Goal: Information Seeking & Learning: Learn about a topic

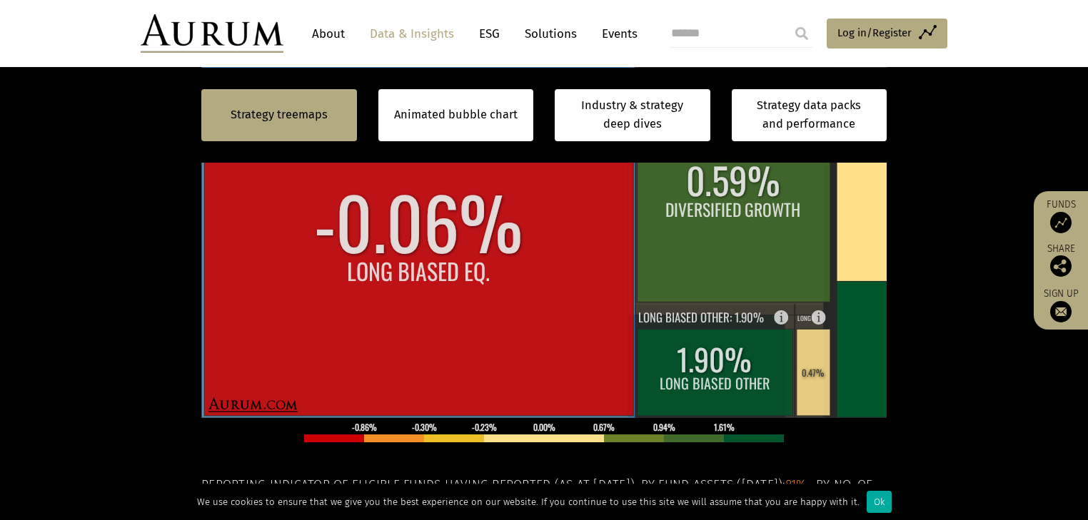
scroll to position [628, 0]
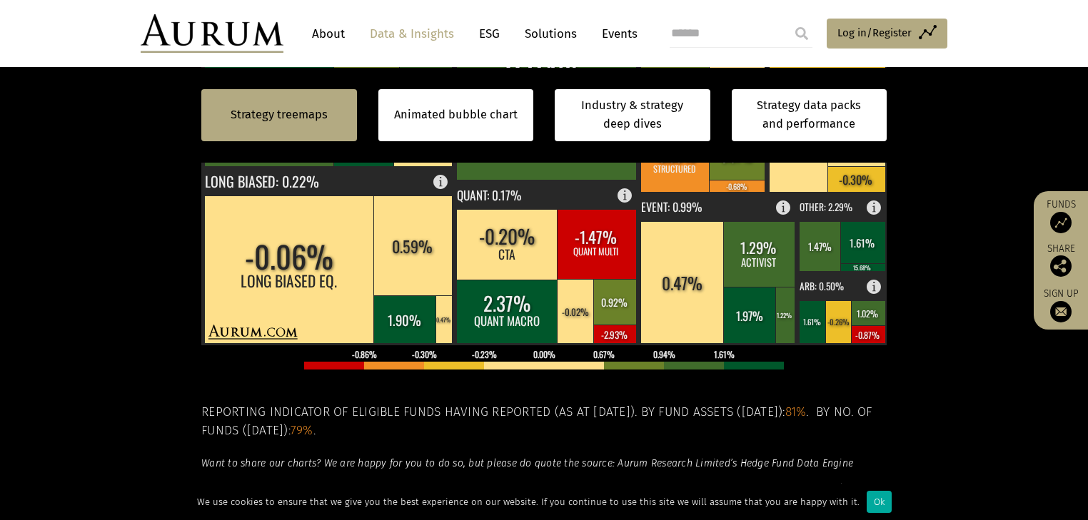
click at [335, 133] on div "Strategy treemaps" at bounding box center [279, 115] width 156 height 52
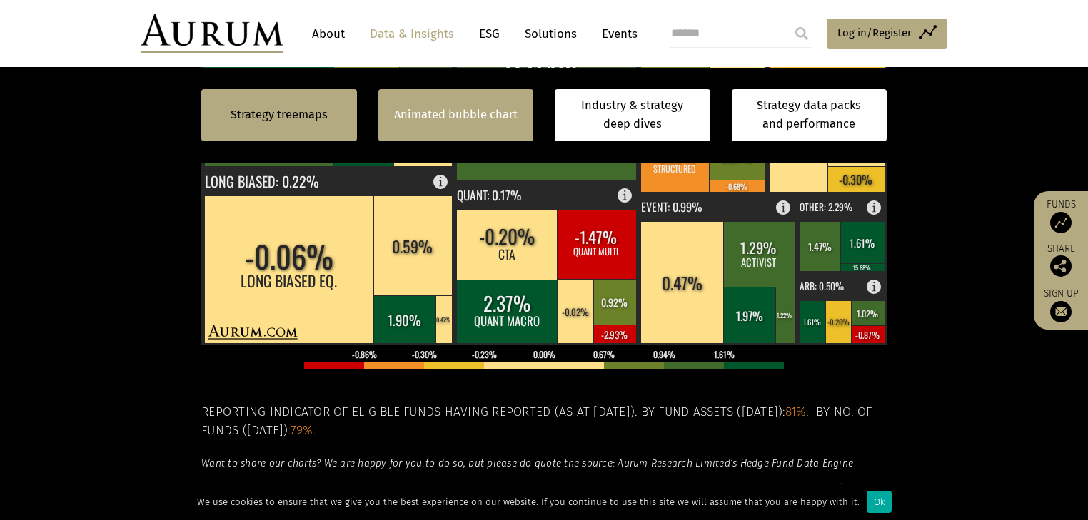
click at [460, 119] on link "Animated bubble chart" at bounding box center [455, 115] width 123 height 19
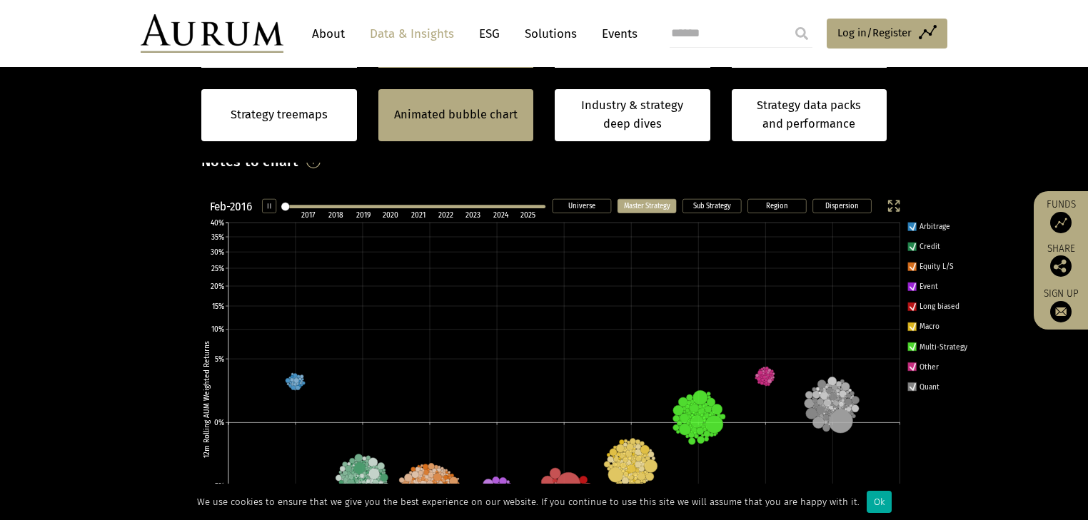
scroll to position [387, 0]
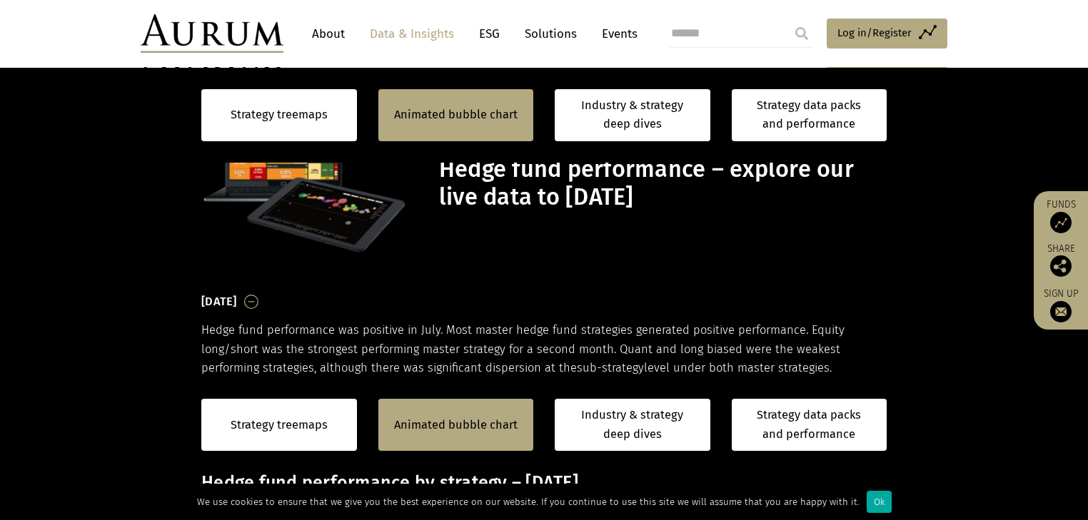
scroll to position [387, 0]
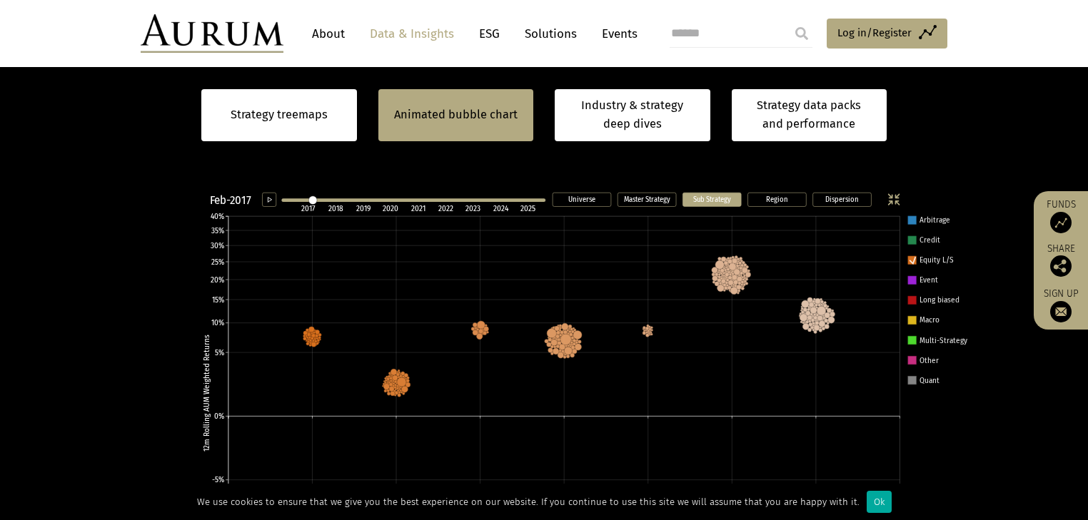
click at [909, 264] on icon "Dispersion Region Sub Strategy Master Strategy Universe Feb-2017 2017 2018 2019…" at bounding box center [587, 419] width 792 height 464
click at [911, 261] on icon at bounding box center [912, 260] width 6 height 6
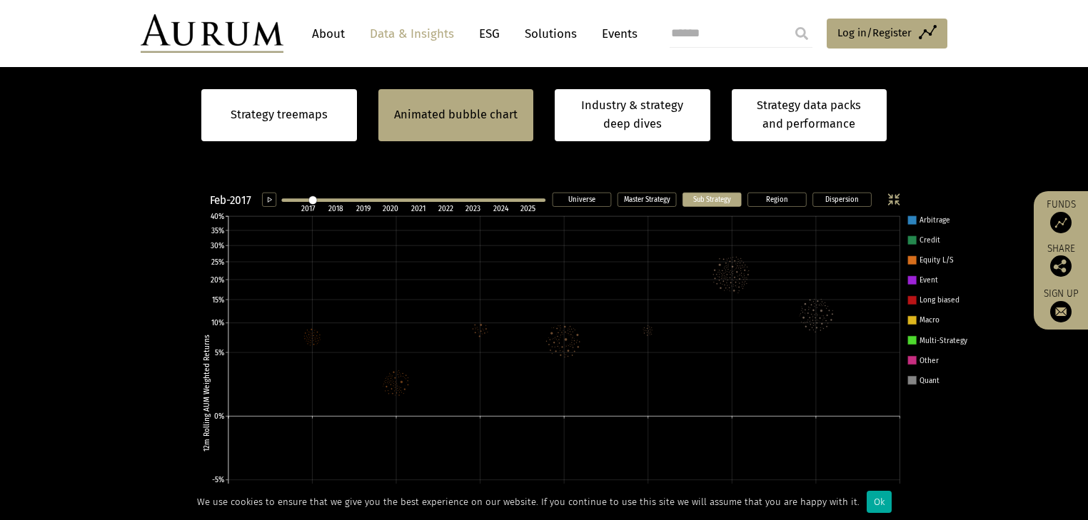
click at [911, 281] on rect at bounding box center [912, 280] width 9 height 9
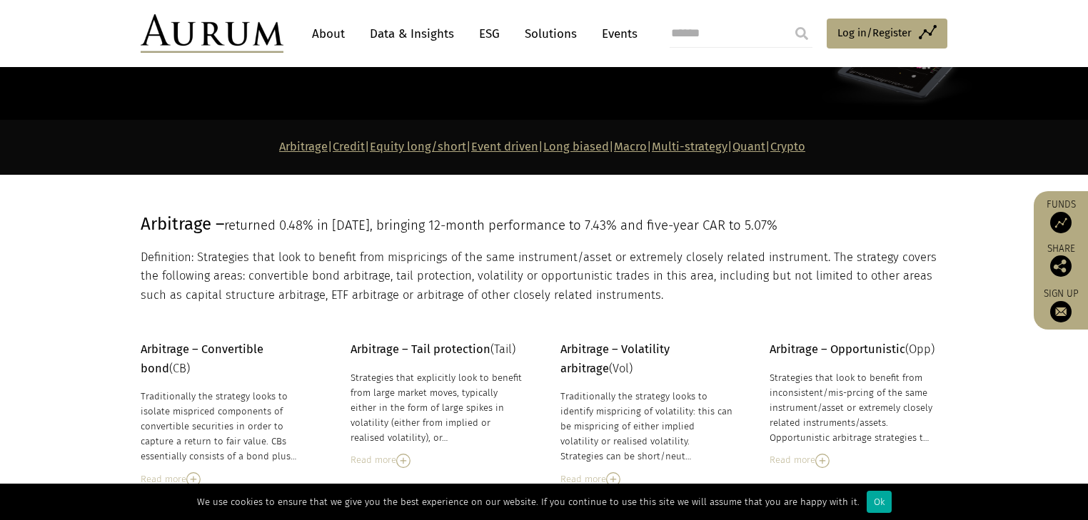
scroll to position [114, 0]
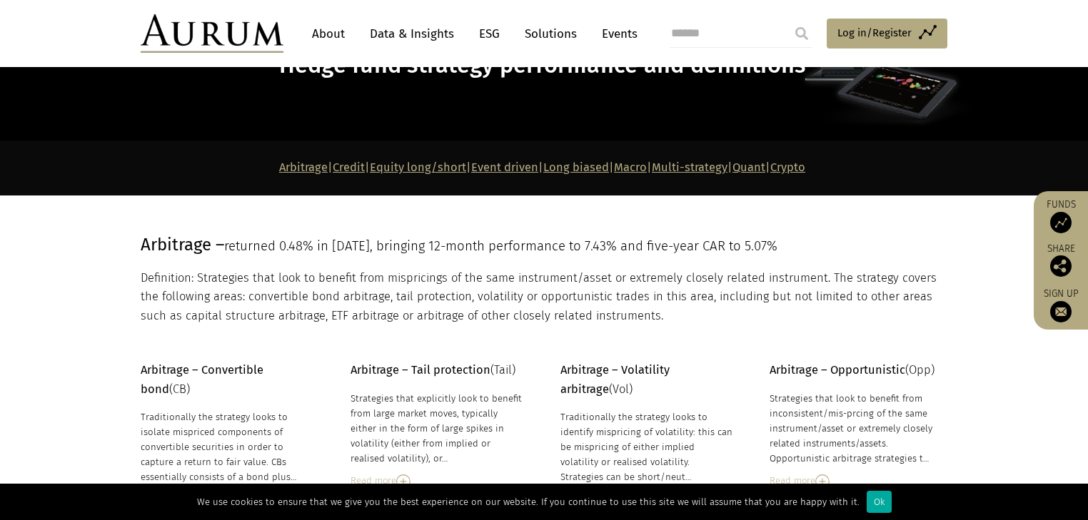
click at [419, 171] on link "Equity long/short" at bounding box center [418, 168] width 96 height 14
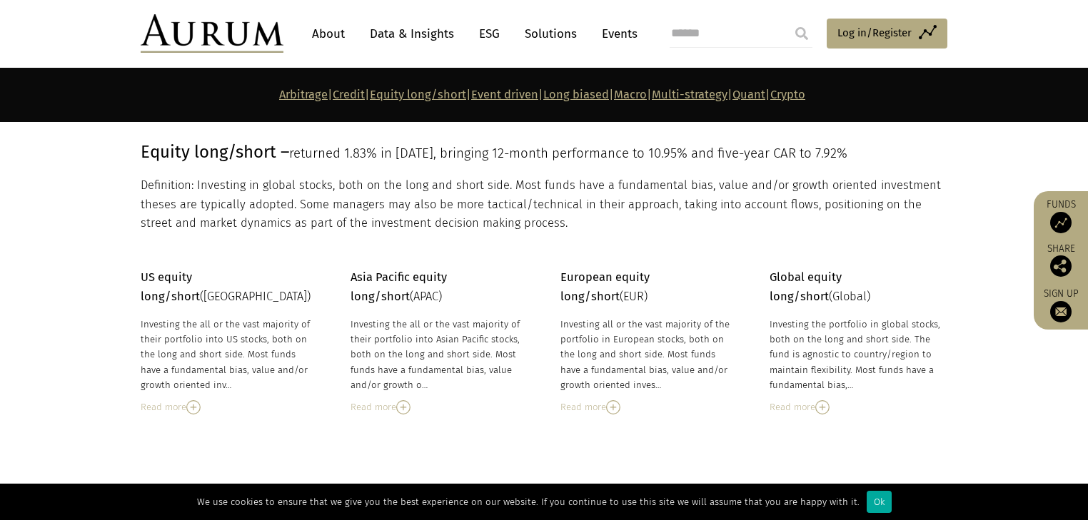
scroll to position [2100, 0]
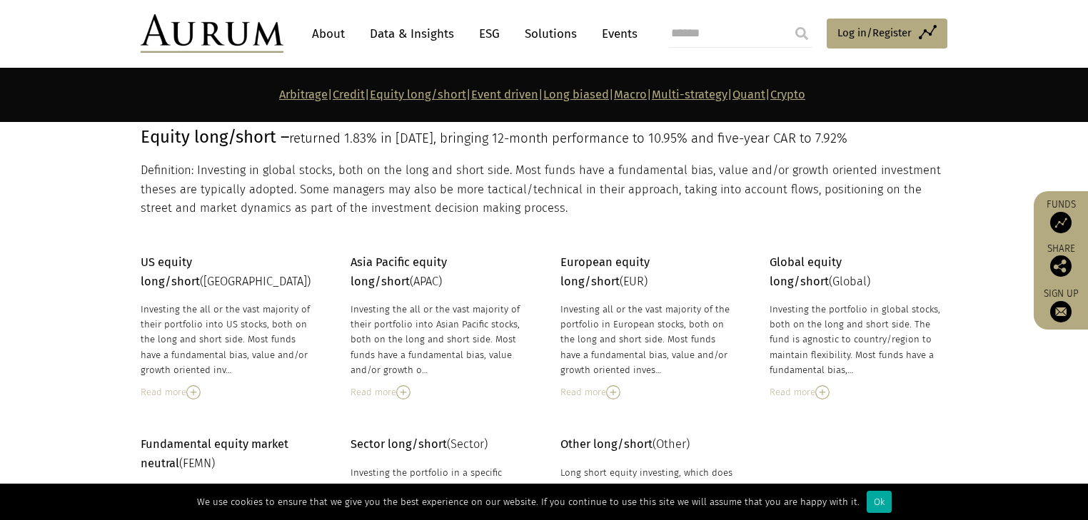
click at [205, 385] on div "Read more" at bounding box center [228, 393] width 174 height 16
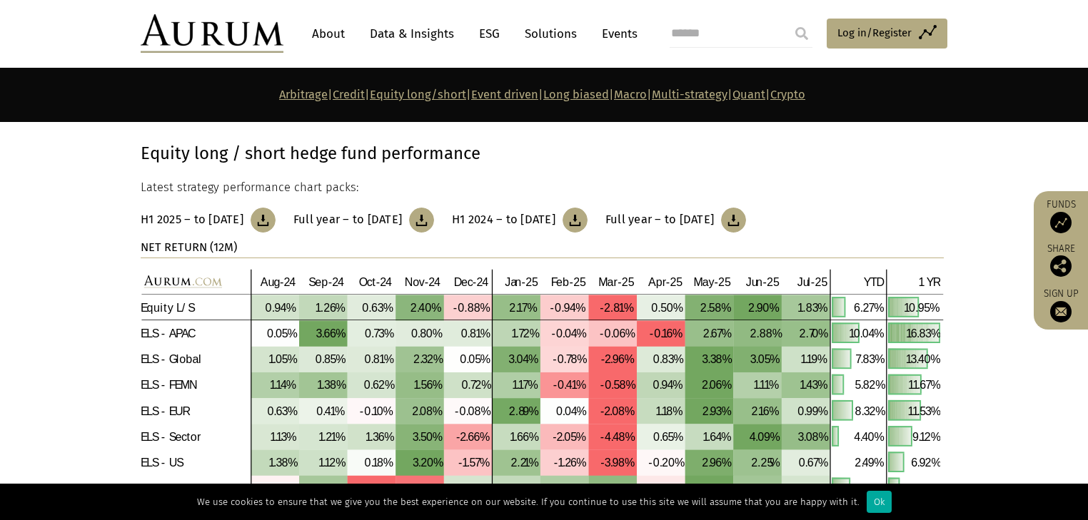
scroll to position [2671, 0]
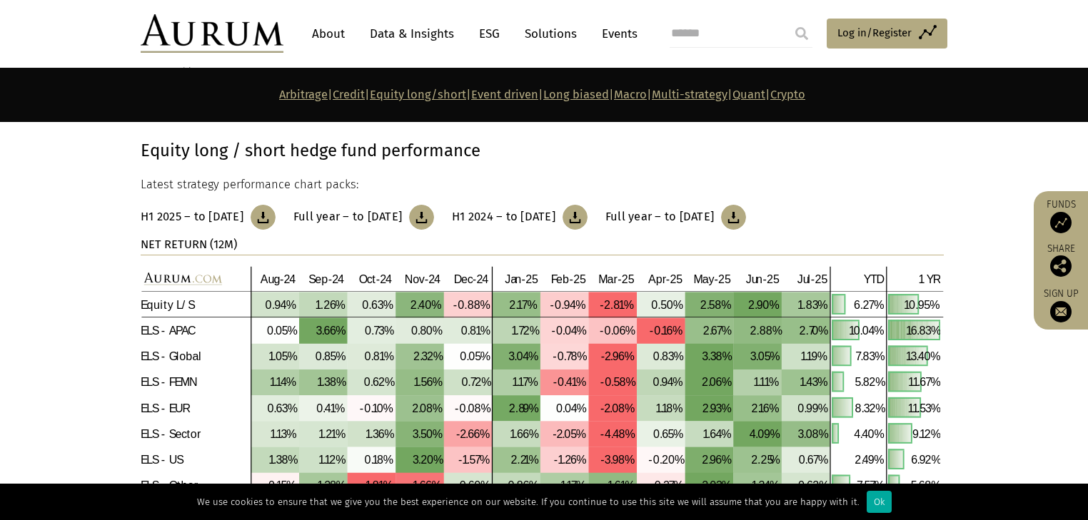
click at [275, 205] on img at bounding box center [263, 217] width 25 height 25
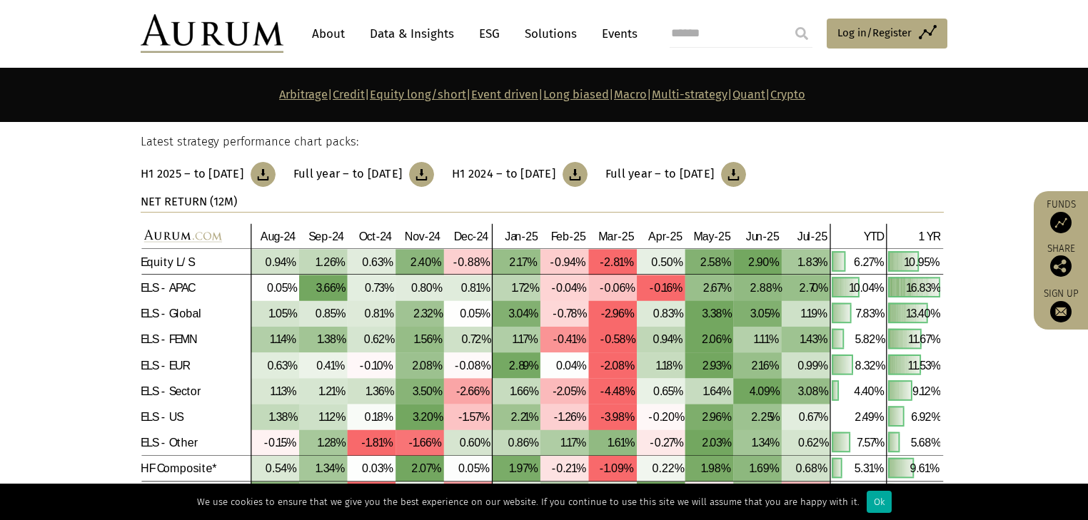
scroll to position [2728, 0]
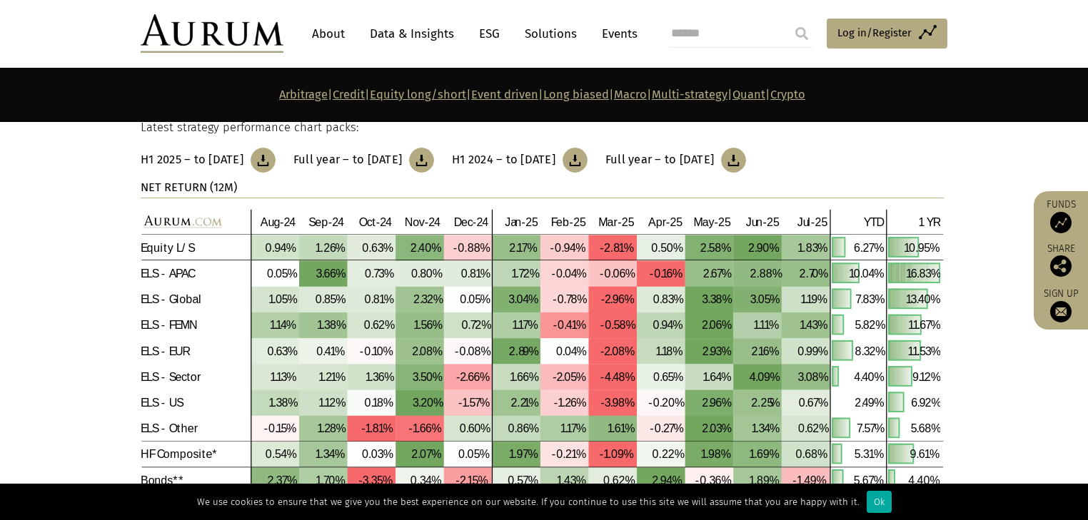
click at [1019, 424] on section "Equity long / short hedge fund performance Latest strategy performance chart pa…" at bounding box center [544, 298] width 1088 height 508
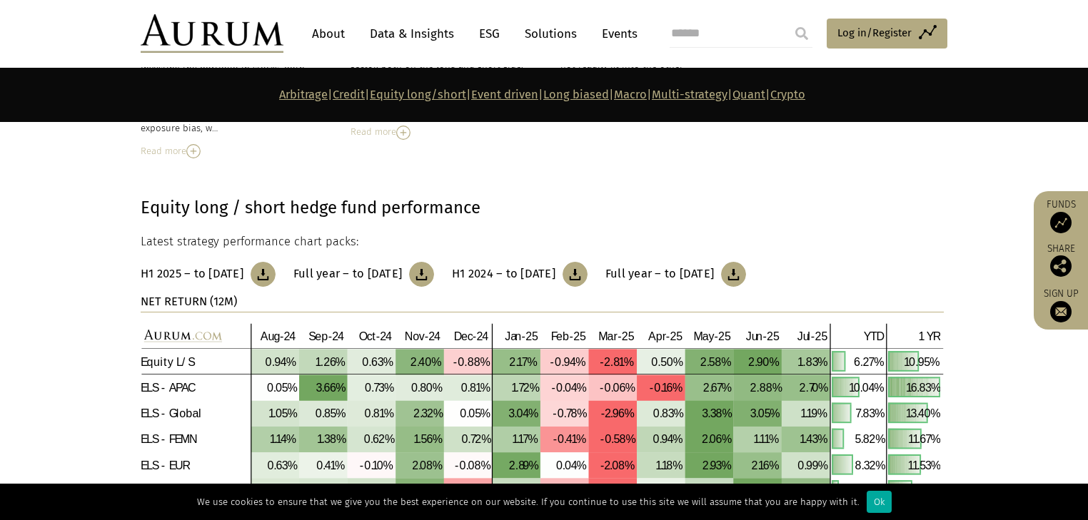
click at [746, 262] on img at bounding box center [733, 274] width 25 height 25
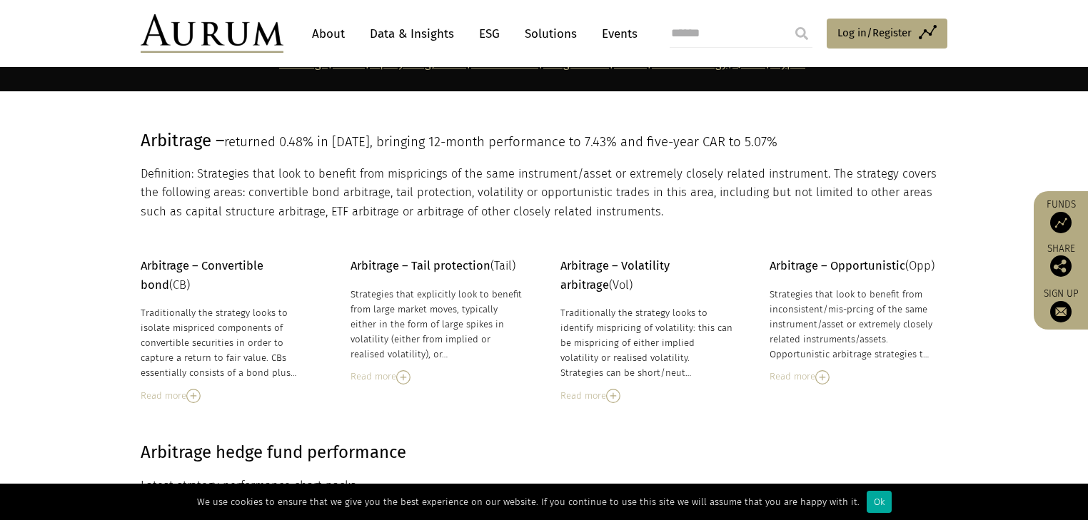
scroll to position [101, 0]
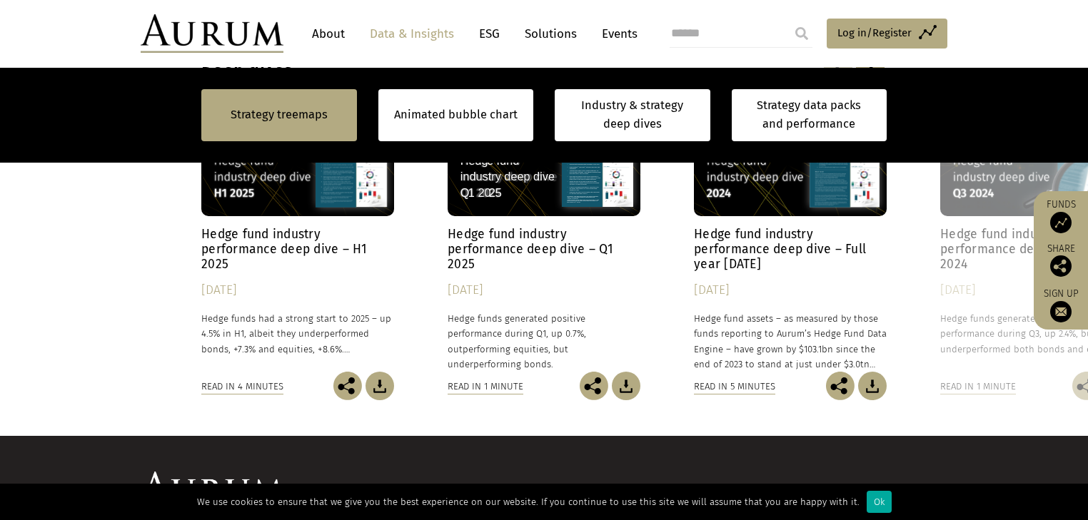
scroll to position [1279, 0]
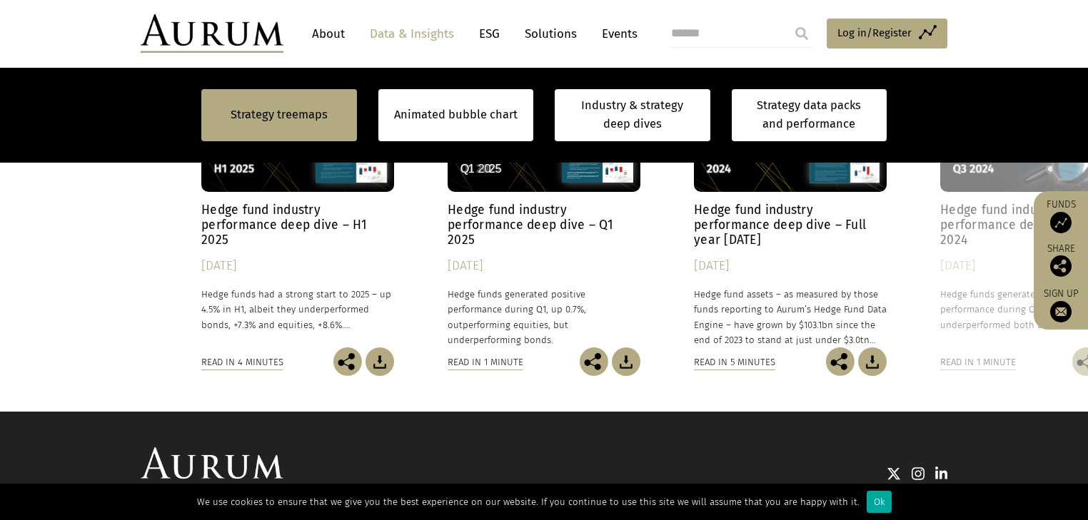
click at [375, 358] on img at bounding box center [379, 362] width 29 height 29
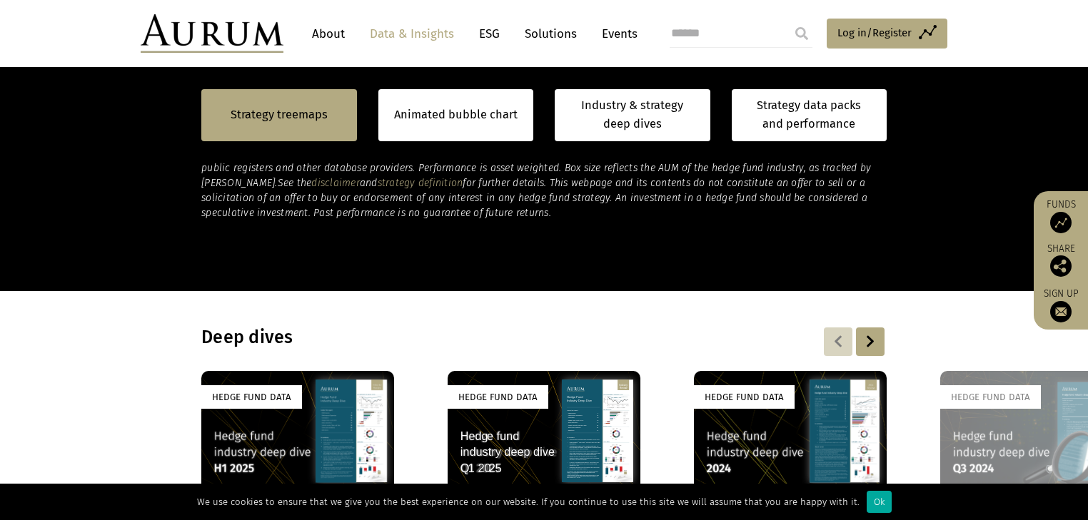
scroll to position [937, 0]
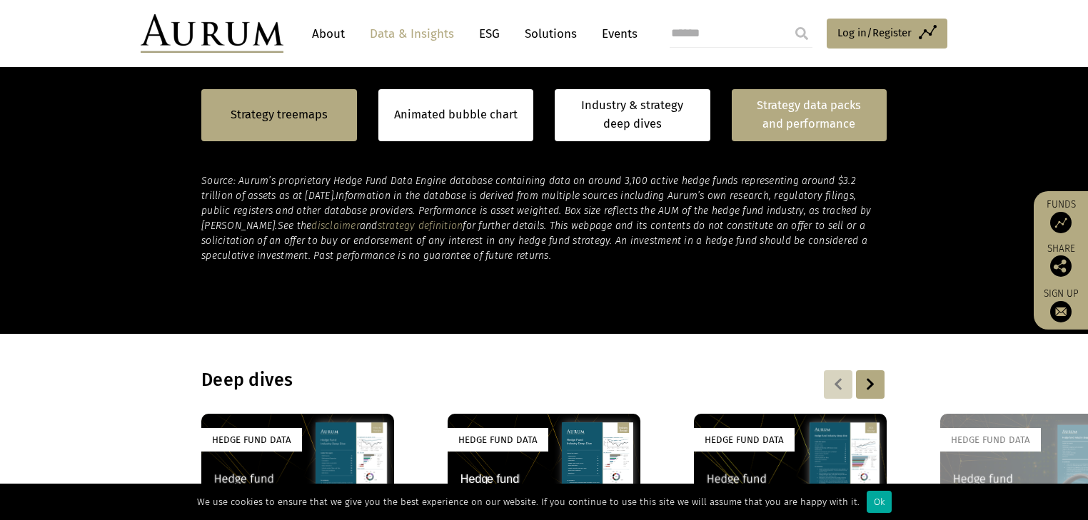
click at [768, 123] on link "Strategy data packs and performance" at bounding box center [810, 115] width 156 height 52
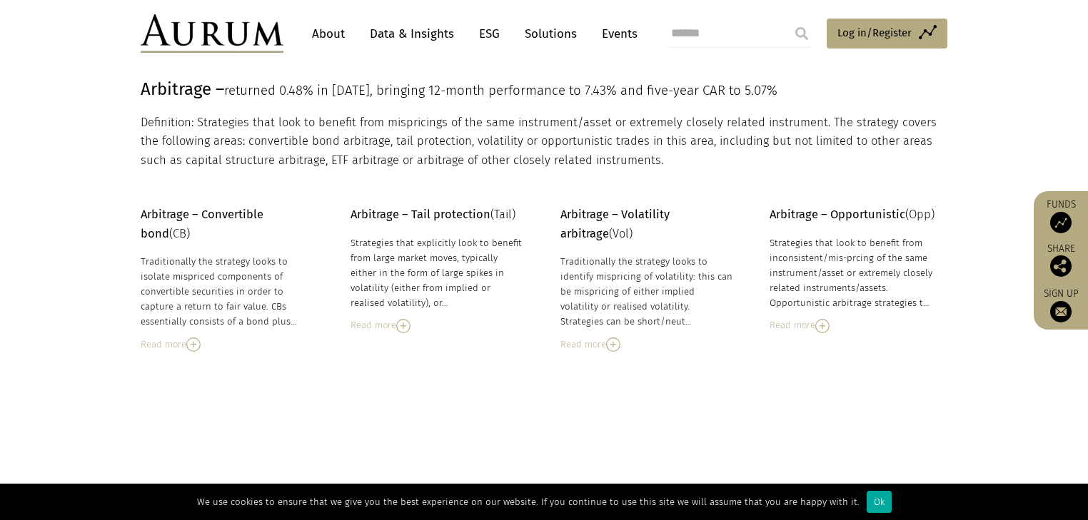
scroll to position [286, 0]
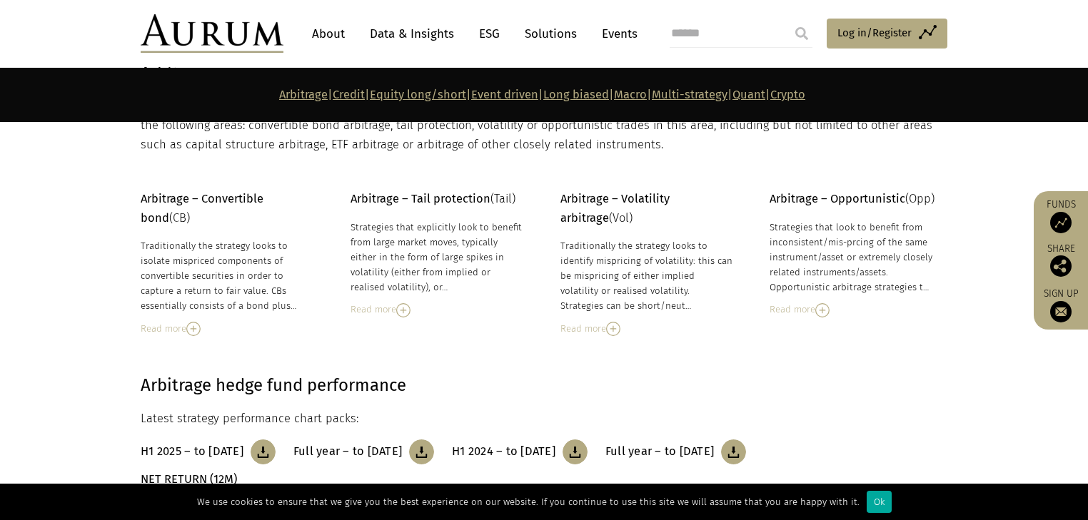
click at [765, 91] on link "Quant" at bounding box center [748, 95] width 33 height 14
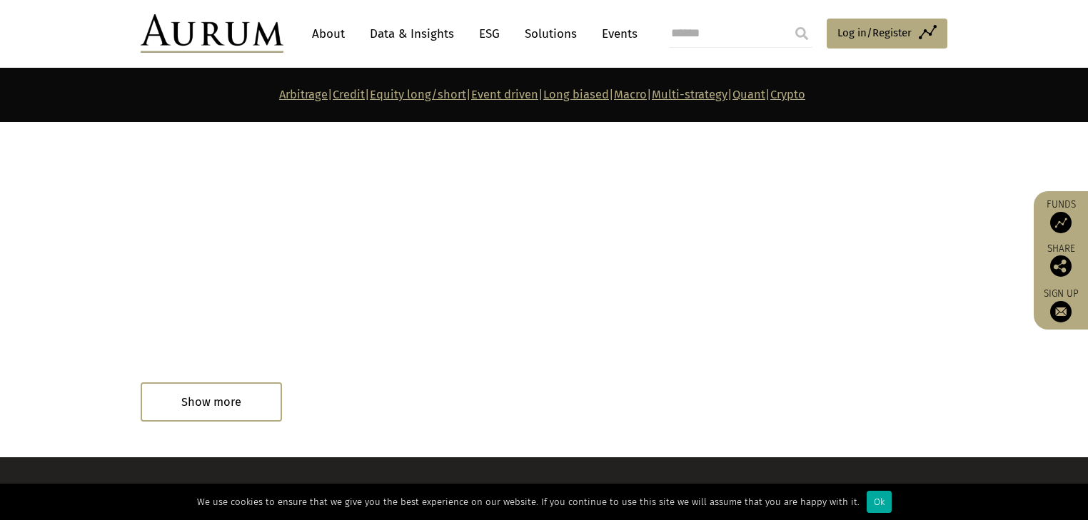
scroll to position [8134, 0]
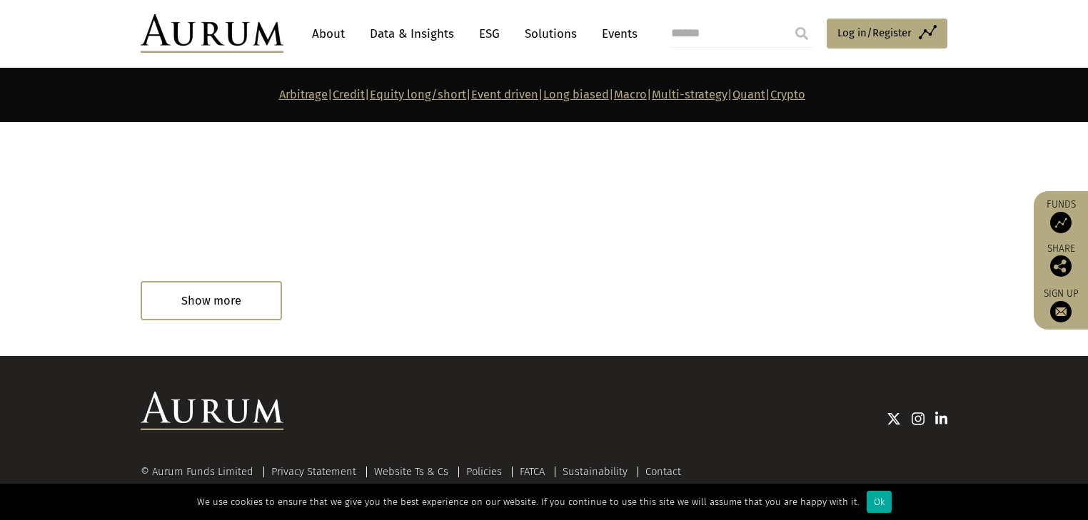
click at [225, 288] on div "Read in 1 minute" at bounding box center [199, 302] width 117 height 29
click at [213, 288] on div "Read in 1 minute" at bounding box center [199, 302] width 117 height 29
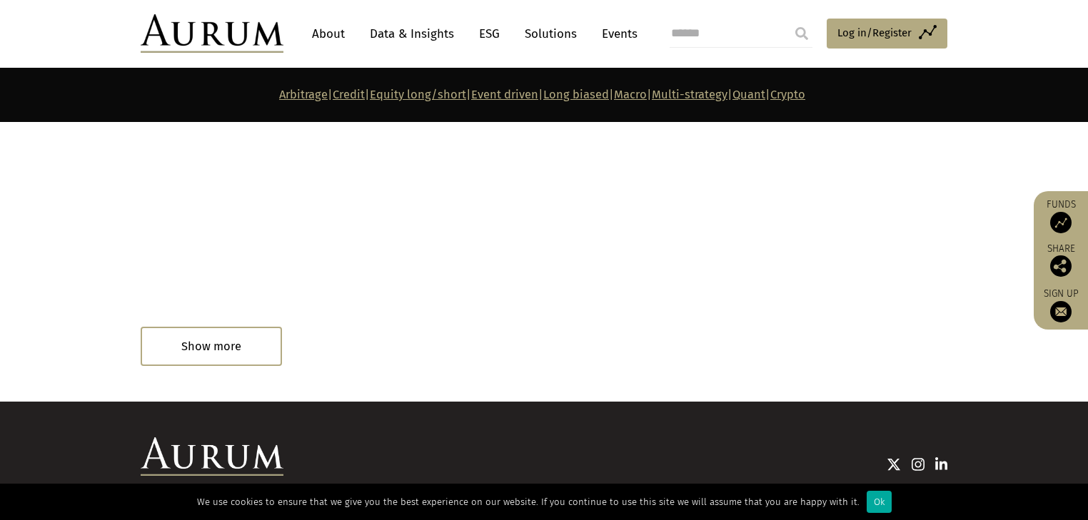
scroll to position [8077, 0]
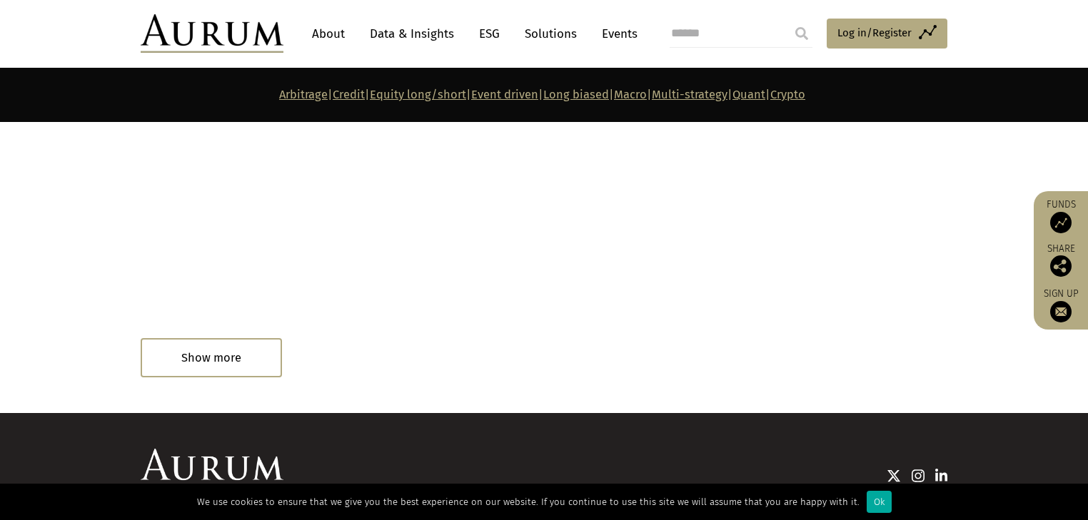
click at [777, 94] on strong "Arbitrage | Credit | Equity long/short | Event driven | Long biased | Macro | M…" at bounding box center [542, 95] width 526 height 14
click at [765, 94] on link "Quant" at bounding box center [748, 95] width 33 height 14
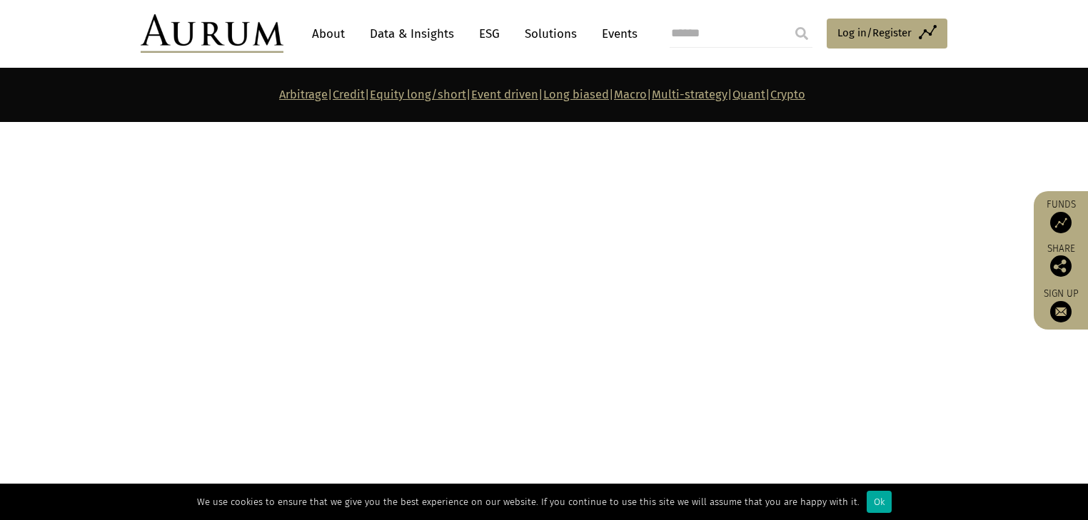
click at [639, 93] on link "Macro" at bounding box center [630, 95] width 33 height 14
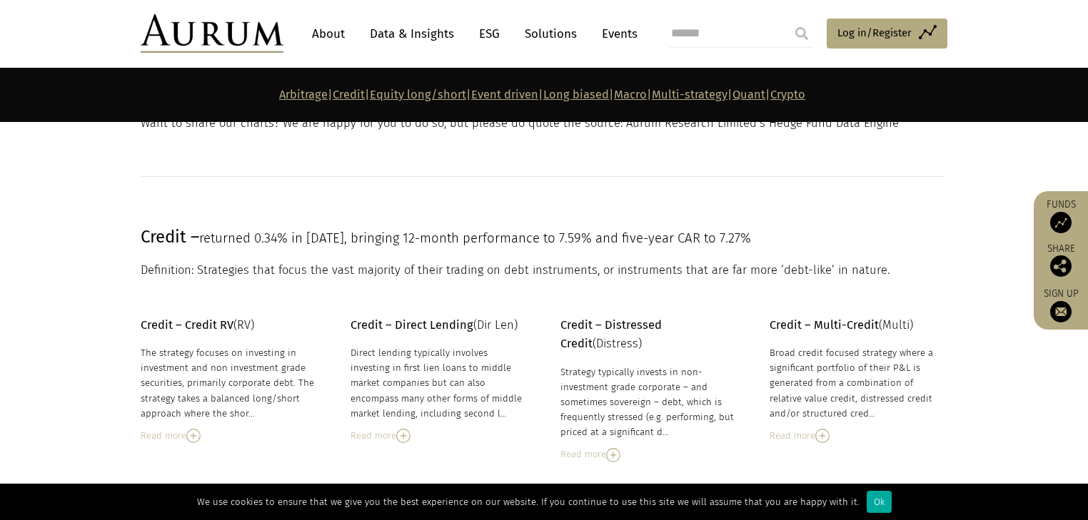
scroll to position [6058, 0]
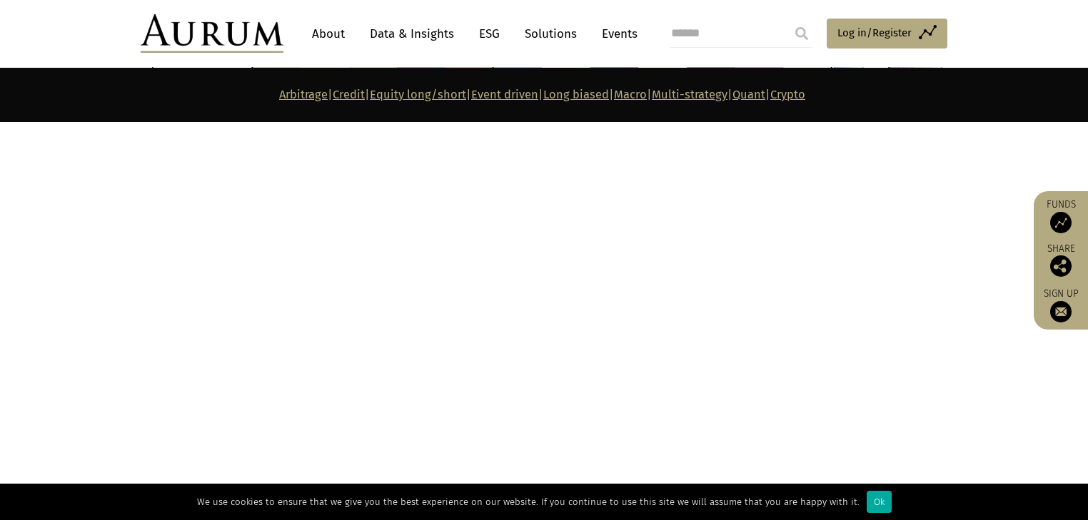
click at [805, 90] on link "Crypto" at bounding box center [787, 95] width 35 height 14
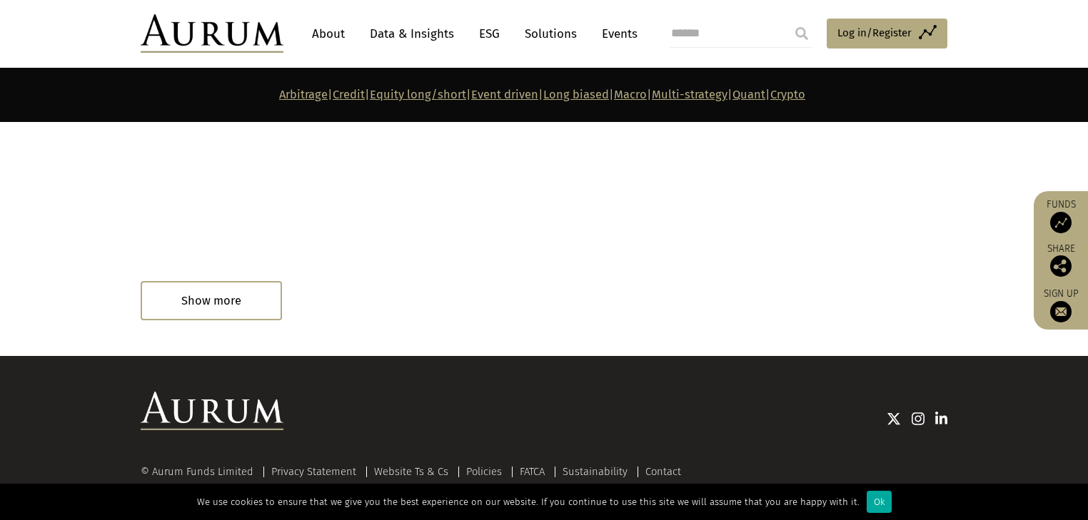
click at [180, 296] on div "Read in 1 minute" at bounding box center [179, 304] width 76 height 16
click at [386, 34] on link "Data & Insights" at bounding box center [412, 34] width 99 height 26
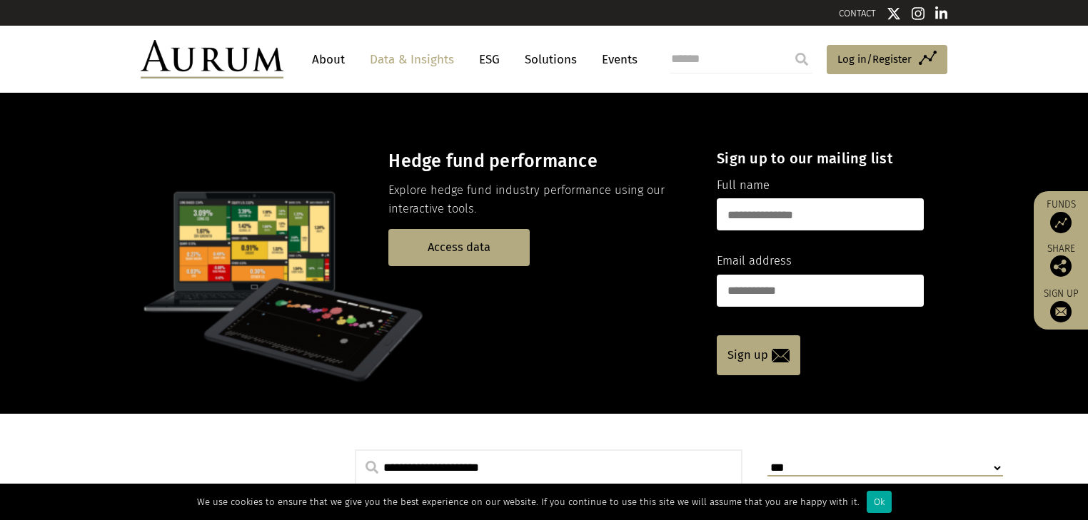
click at [268, 59] on img at bounding box center [212, 59] width 143 height 39
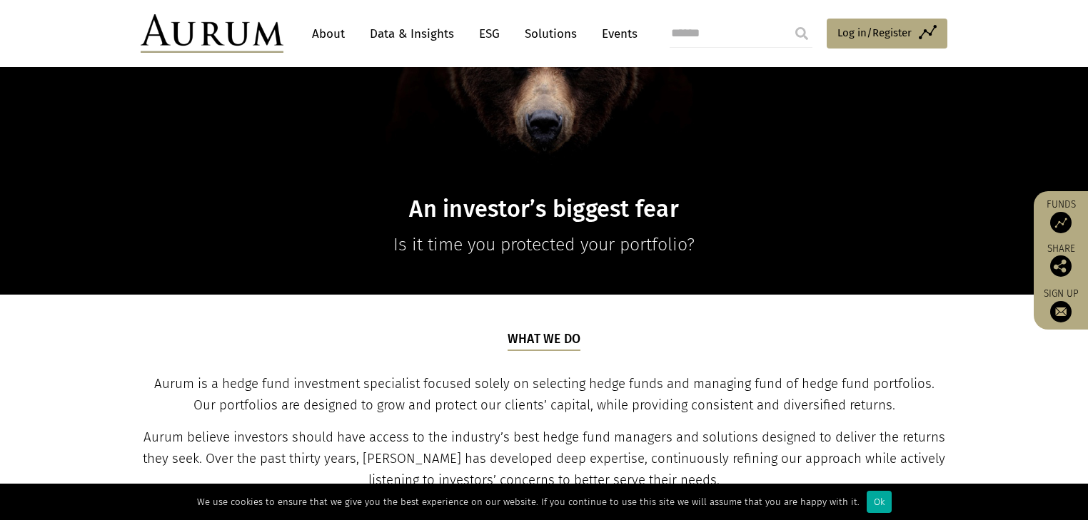
scroll to position [343, 0]
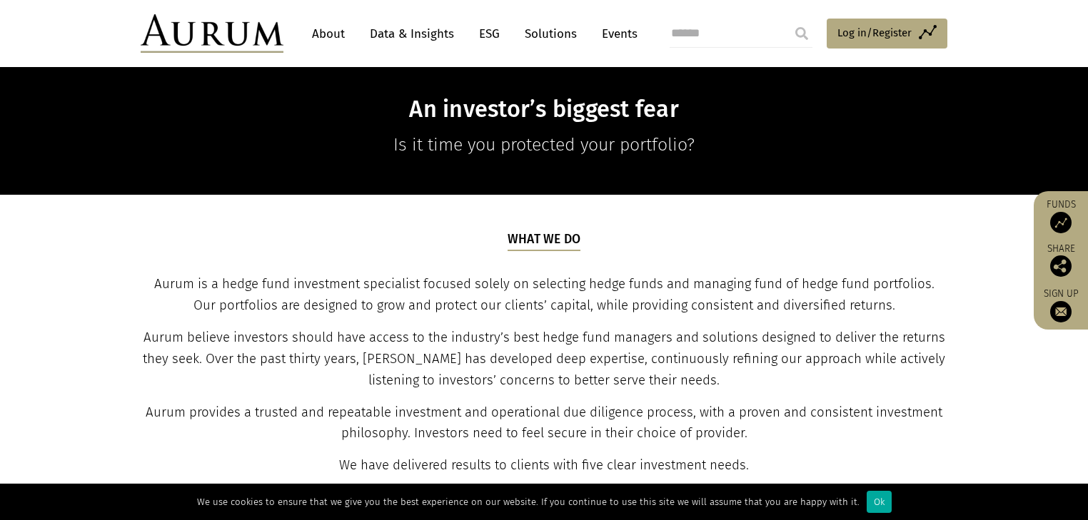
click at [433, 34] on link "Data & Insights" at bounding box center [412, 34] width 99 height 26
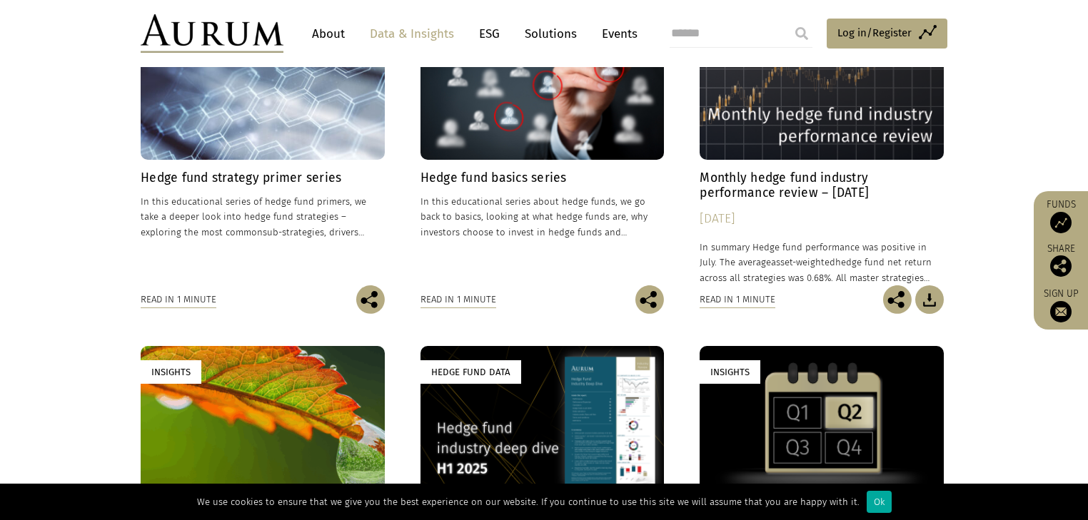
scroll to position [343, 0]
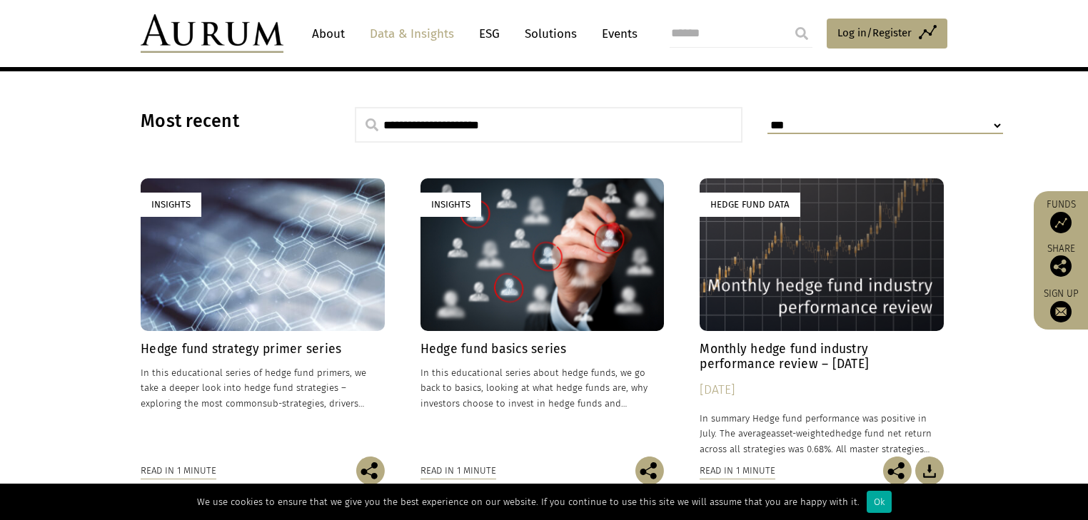
click at [771, 41] on input "search" at bounding box center [741, 33] width 143 height 29
type input "*****"
click at [787, 19] on input "submit" at bounding box center [801, 33] width 29 height 29
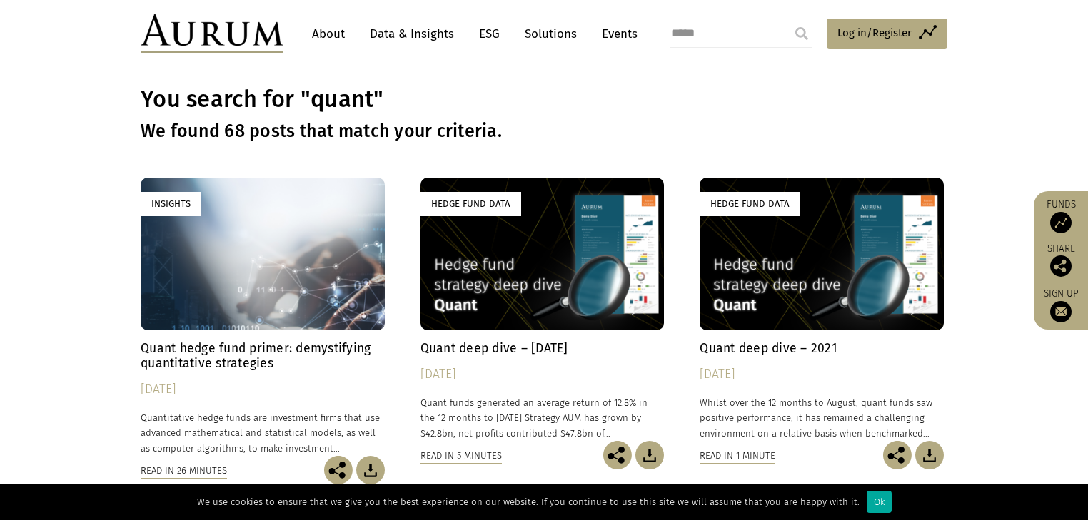
scroll to position [57, 0]
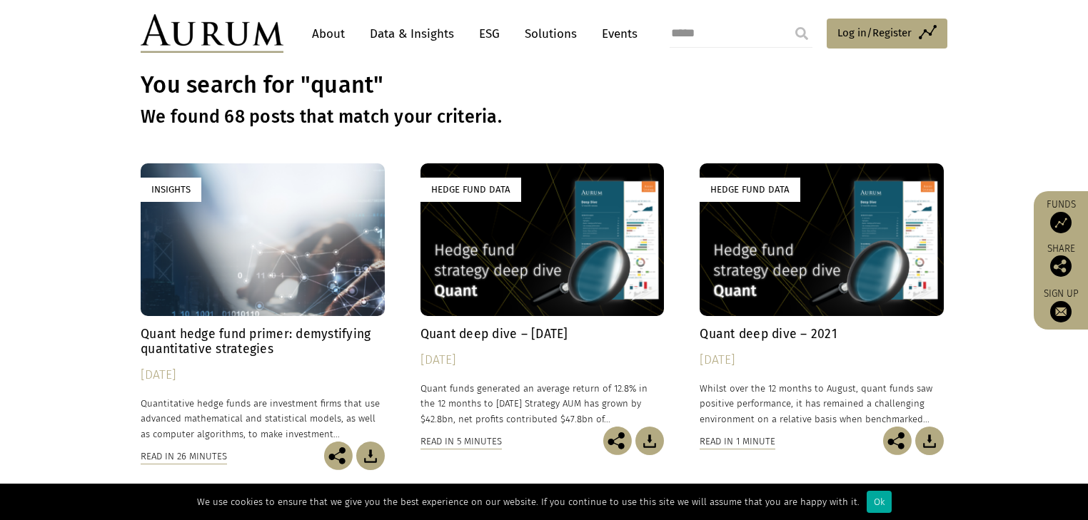
click at [210, 336] on h4 "Quant hedge fund primer: demystifying quantitative strategies" at bounding box center [263, 342] width 244 height 30
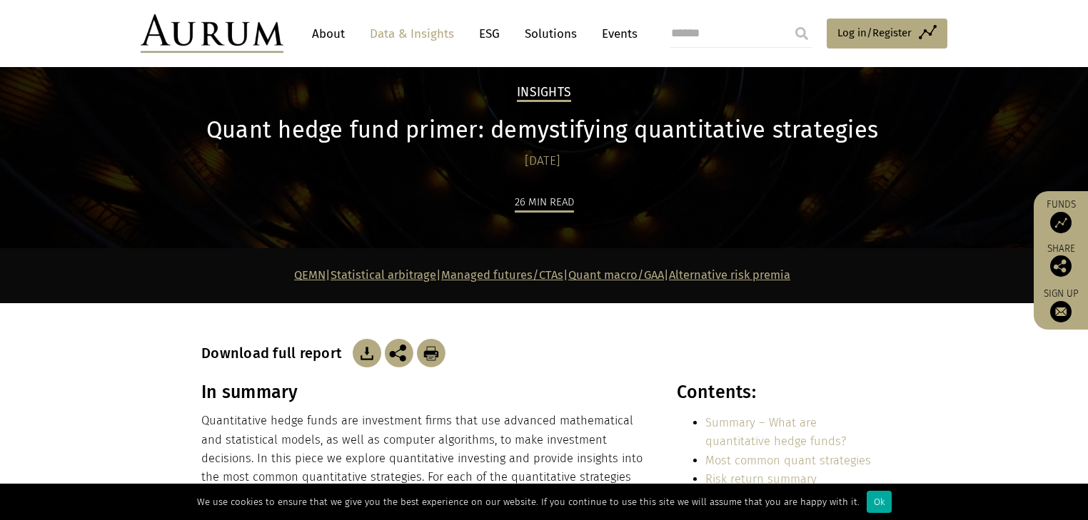
scroll to position [171, 0]
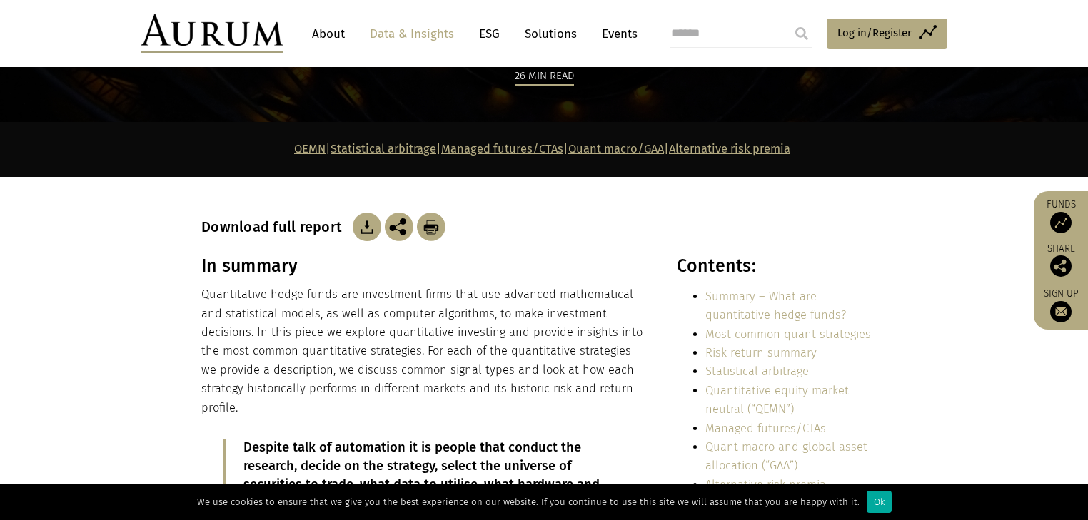
click at [294, 146] on link "QEMN" at bounding box center [309, 149] width 31 height 14
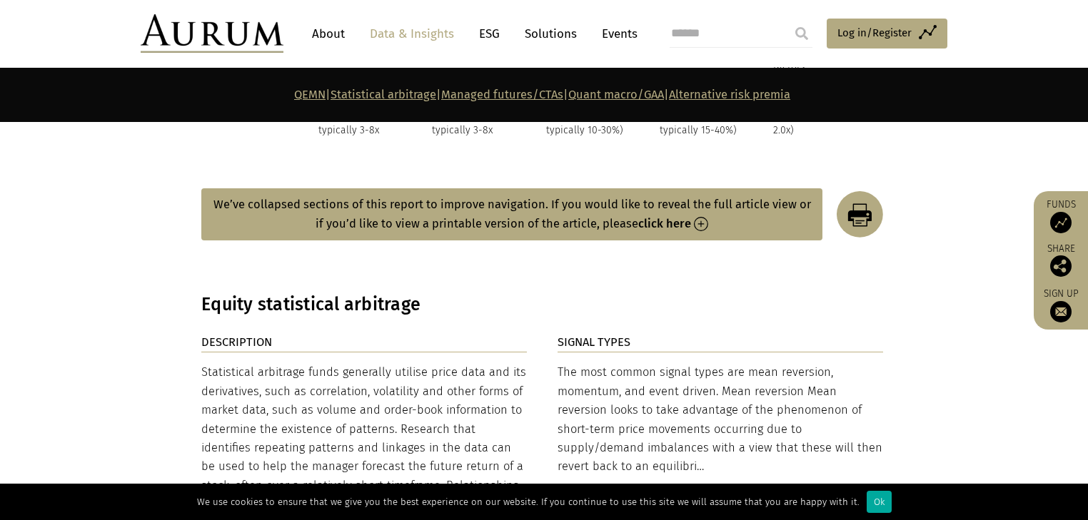
scroll to position [2110, 0]
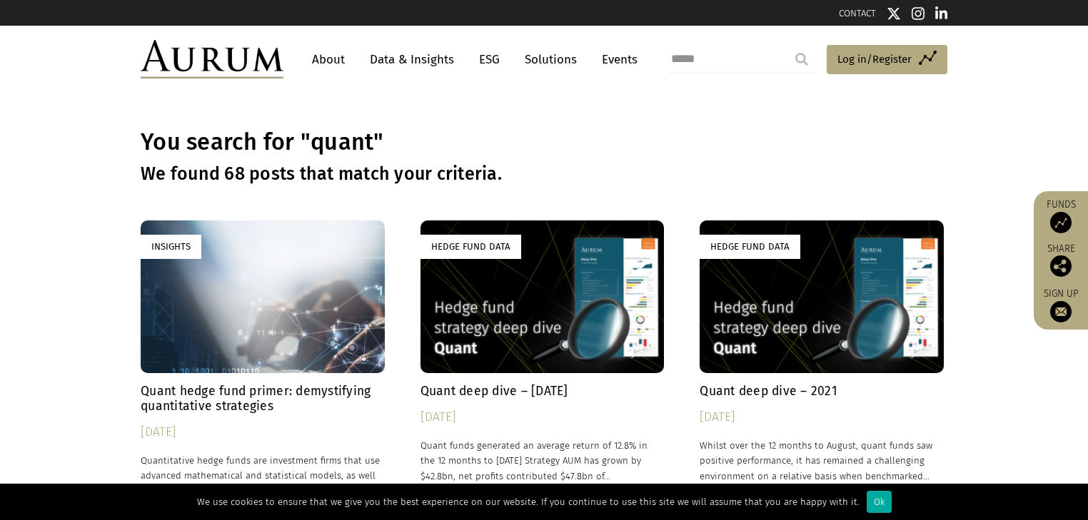
click at [442, 54] on link "Data & Insights" at bounding box center [412, 59] width 99 height 26
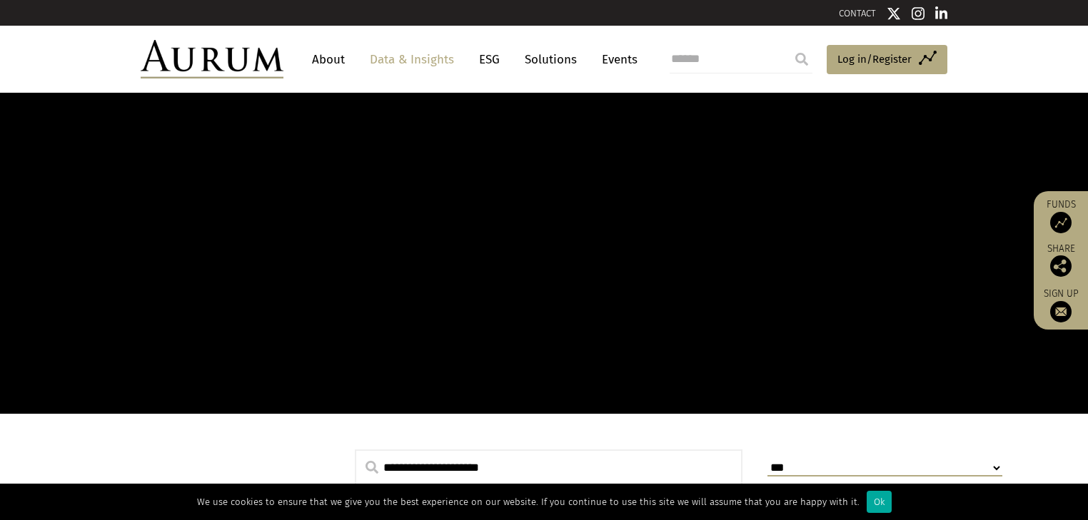
click at [436, 61] on link "Data & Insights" at bounding box center [412, 59] width 99 height 26
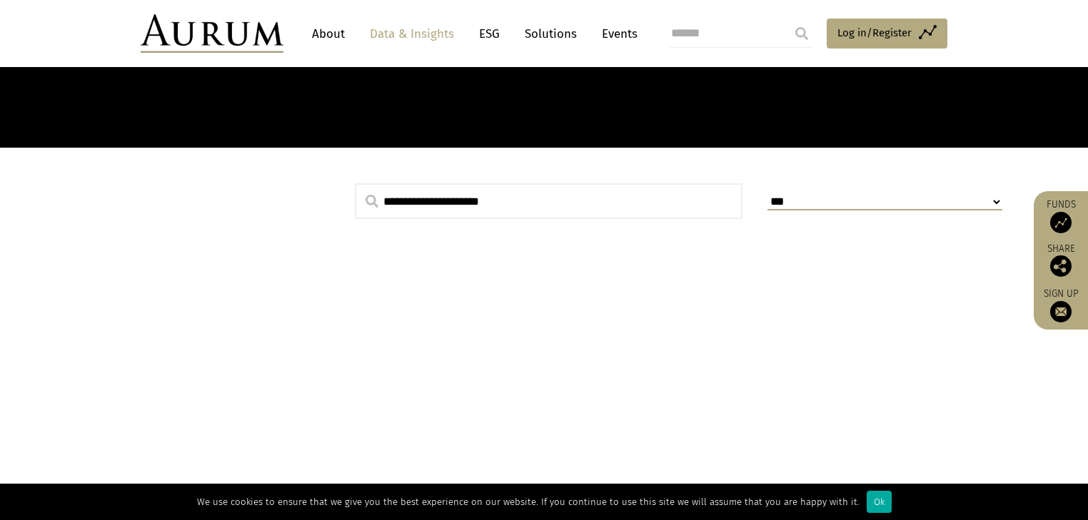
scroll to position [286, 0]
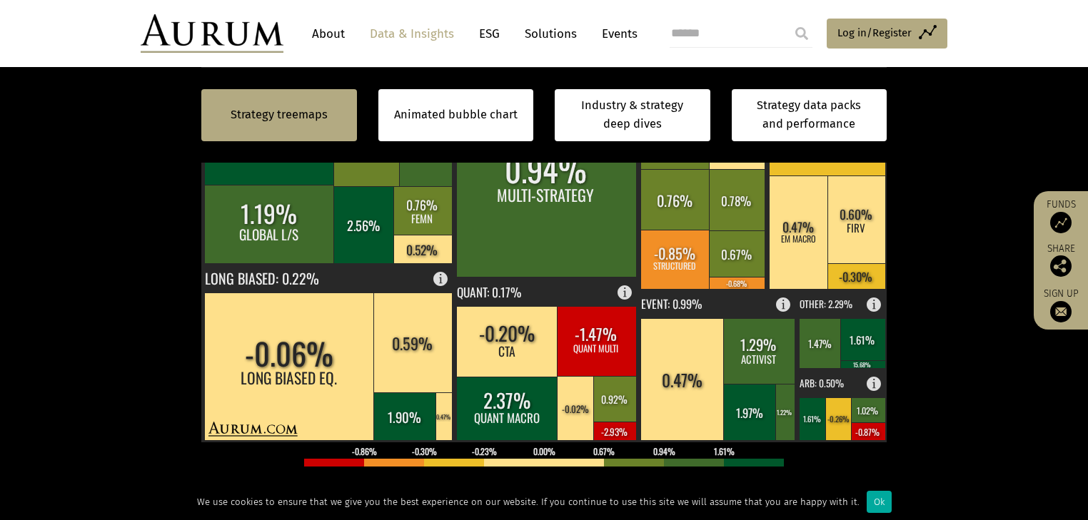
scroll to position [571, 0]
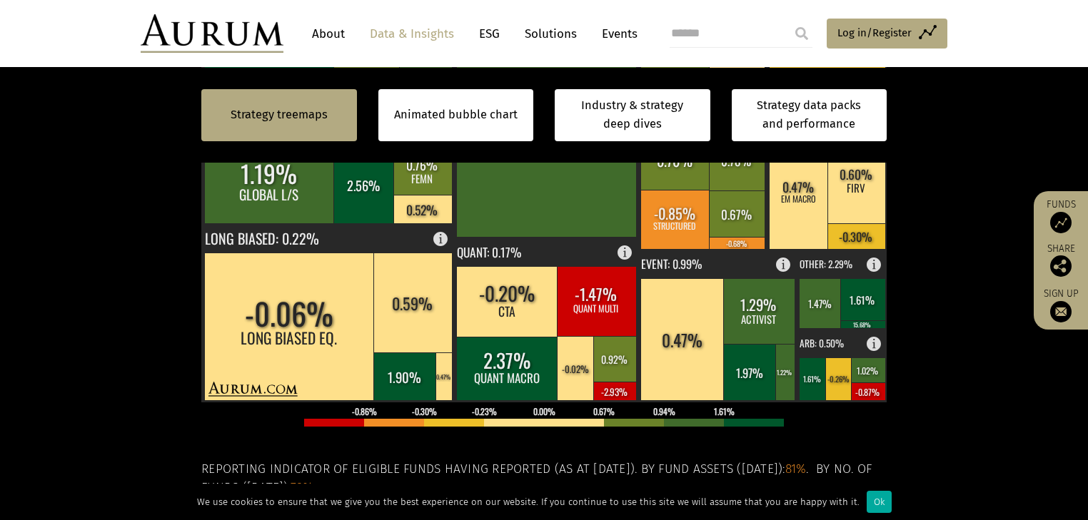
click at [984, 291] on section "Strategy treemaps Animated bubble chart Industry & strategy deep dives Strategy…" at bounding box center [544, 253] width 1088 height 892
click at [931, 243] on section "Strategy treemaps Animated bubble chart Industry & strategy deep dives Strategy…" at bounding box center [544, 253] width 1088 height 892
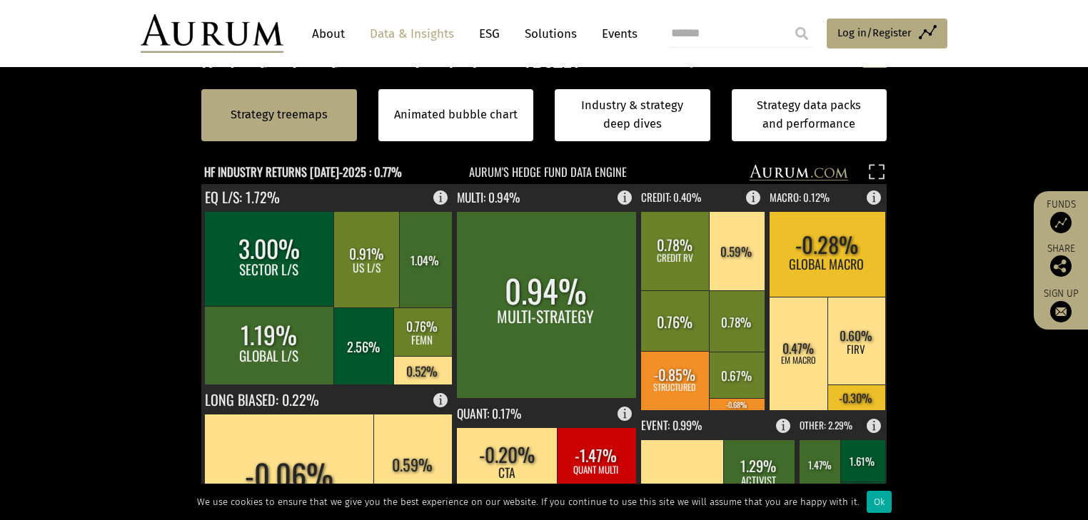
scroll to position [400, 0]
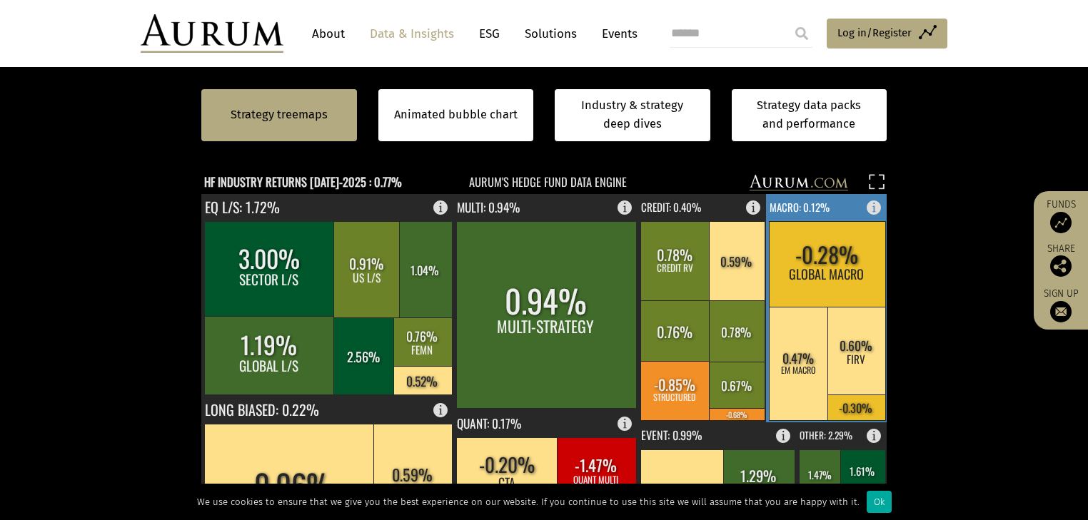
click at [782, 208] on text "MACRO: 0.12%" at bounding box center [800, 206] width 60 height 16
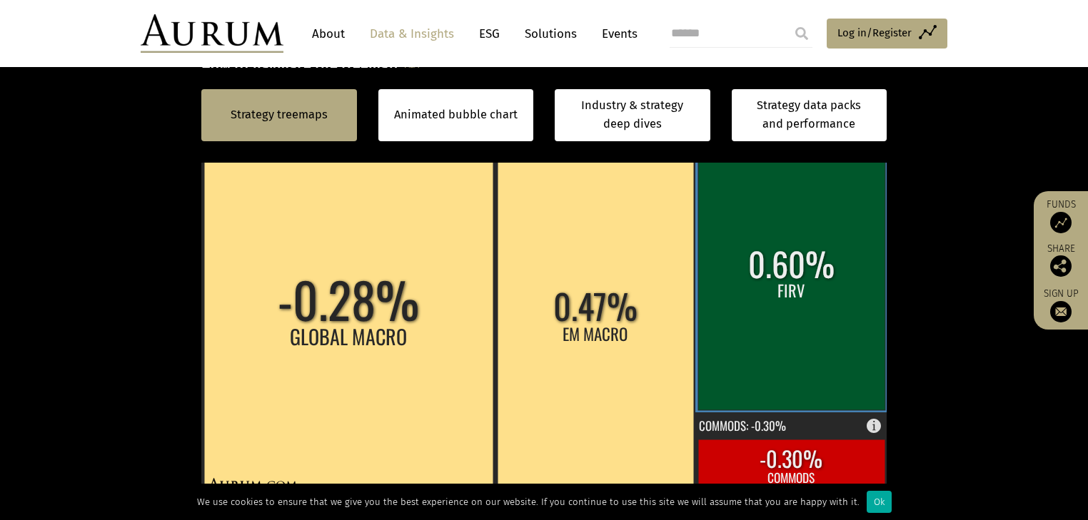
scroll to position [514, 0]
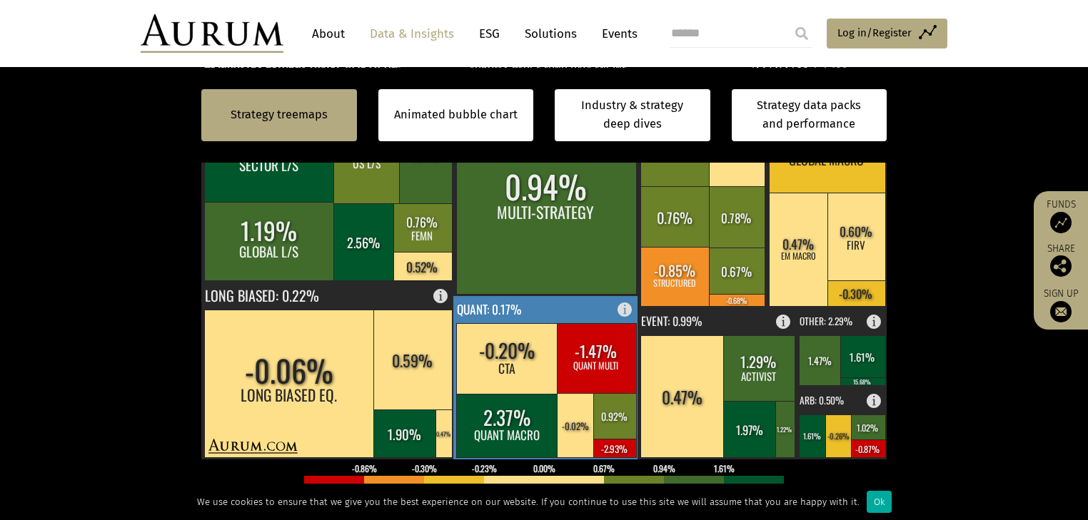
click at [578, 305] on rect at bounding box center [546, 377] width 186 height 163
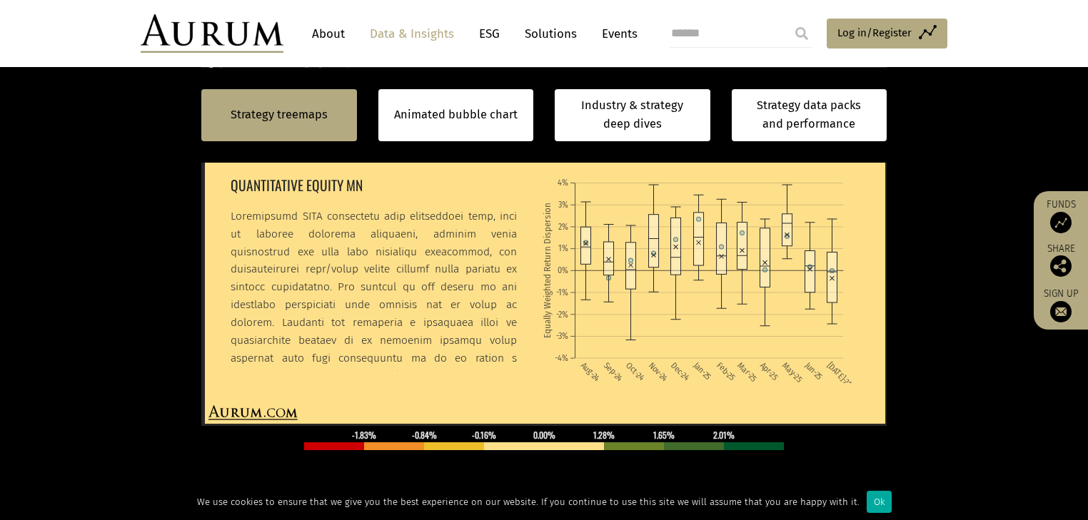
scroll to position [571, 0]
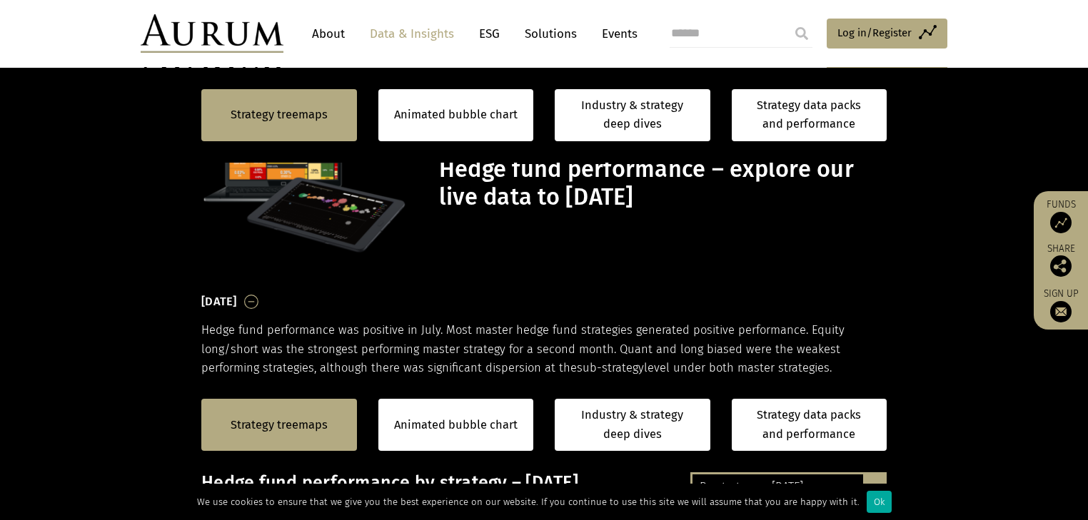
scroll to position [571, 0]
